Goal: Find specific page/section: Find specific page/section

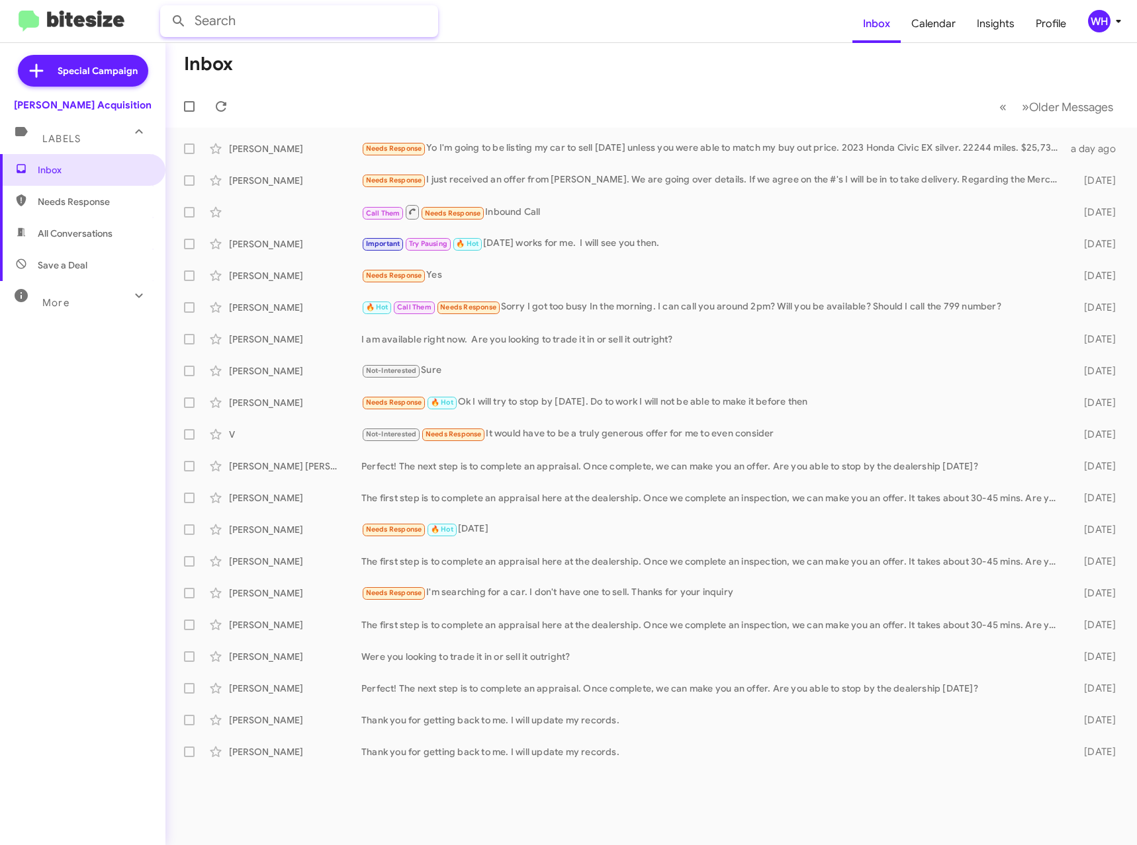
click at [218, 23] on input "text" at bounding box center [299, 21] width 278 height 32
type input "ABBEY"
click at [165, 8] on button at bounding box center [178, 21] width 26 height 26
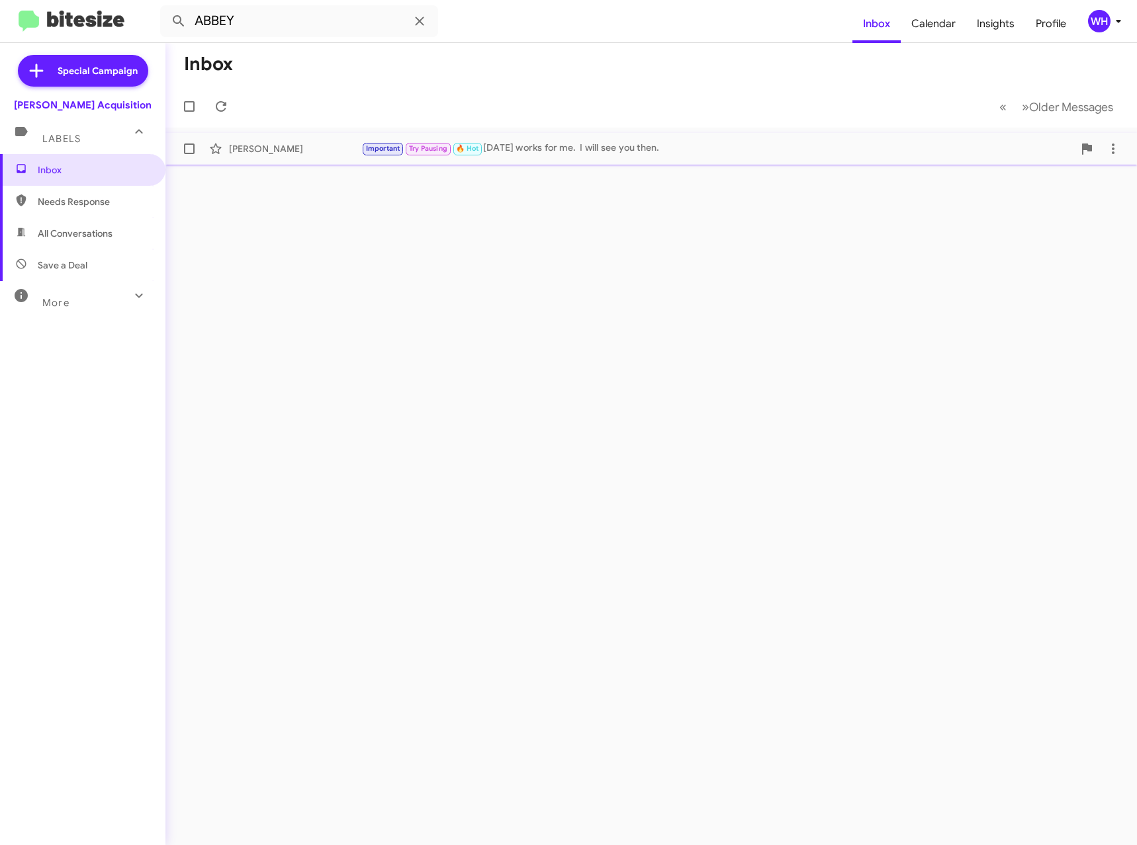
click at [300, 151] on div "[PERSON_NAME]" at bounding box center [295, 148] width 132 height 13
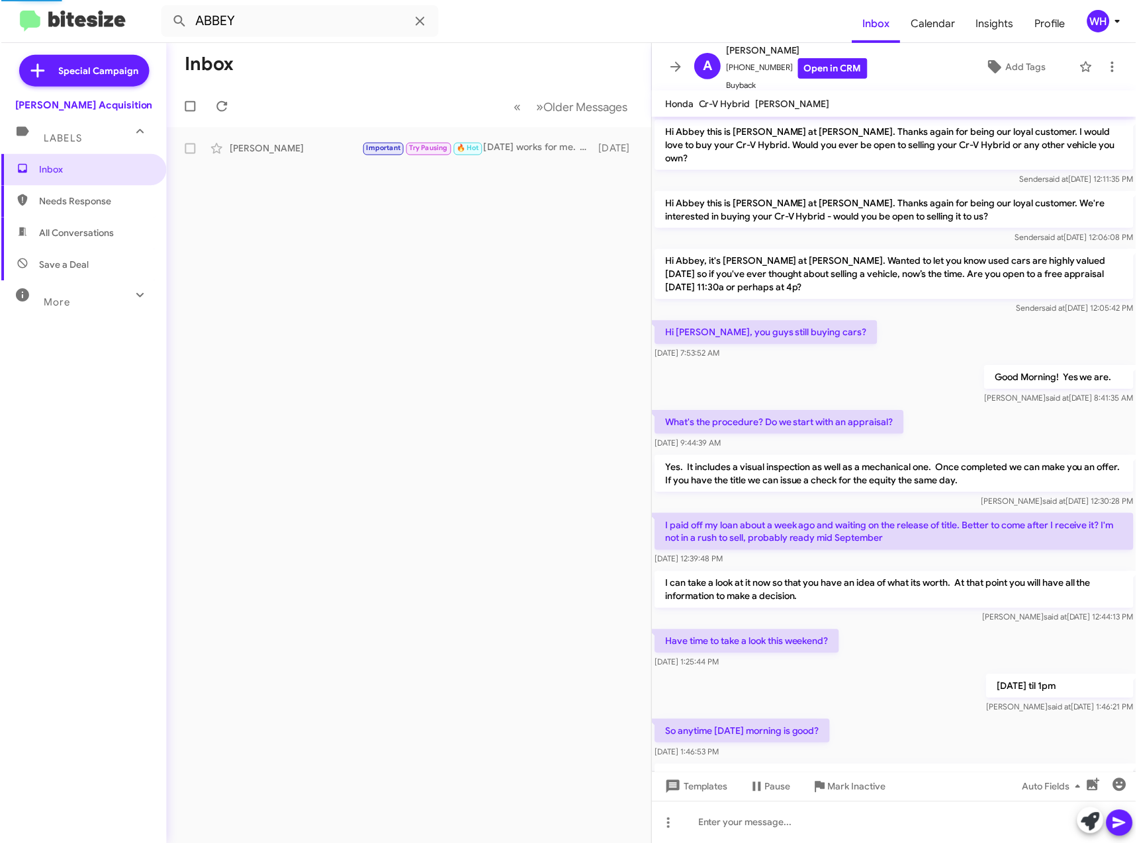
scroll to position [415, 0]
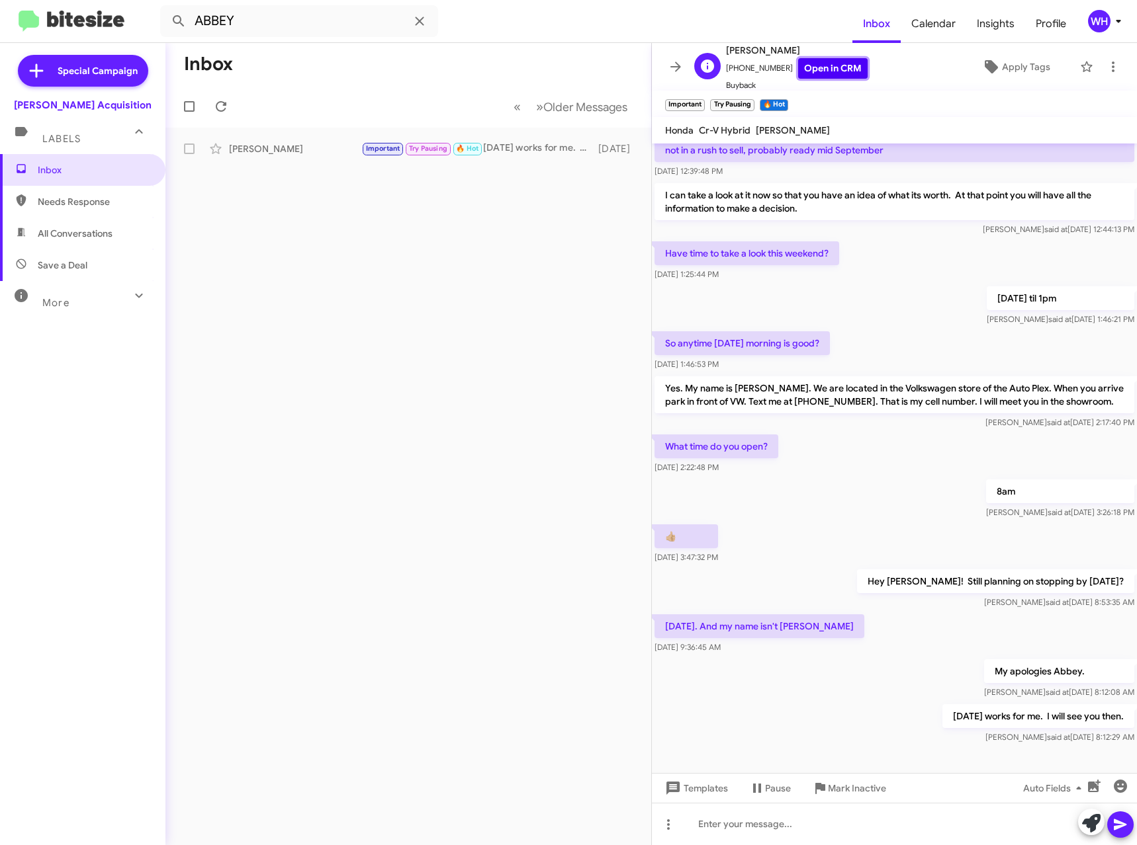
click at [813, 67] on link "Open in CRM" at bounding box center [832, 68] width 69 height 21
click at [553, 603] on div "Inbox « Previous » Next Older Messages [PERSON_NAME] Important Try Pausing 🔥 Ho…" at bounding box center [408, 443] width 486 height 800
click at [902, 747] on div at bounding box center [894, 780] width 485 height 66
